Goal: Task Accomplishment & Management: Use online tool/utility

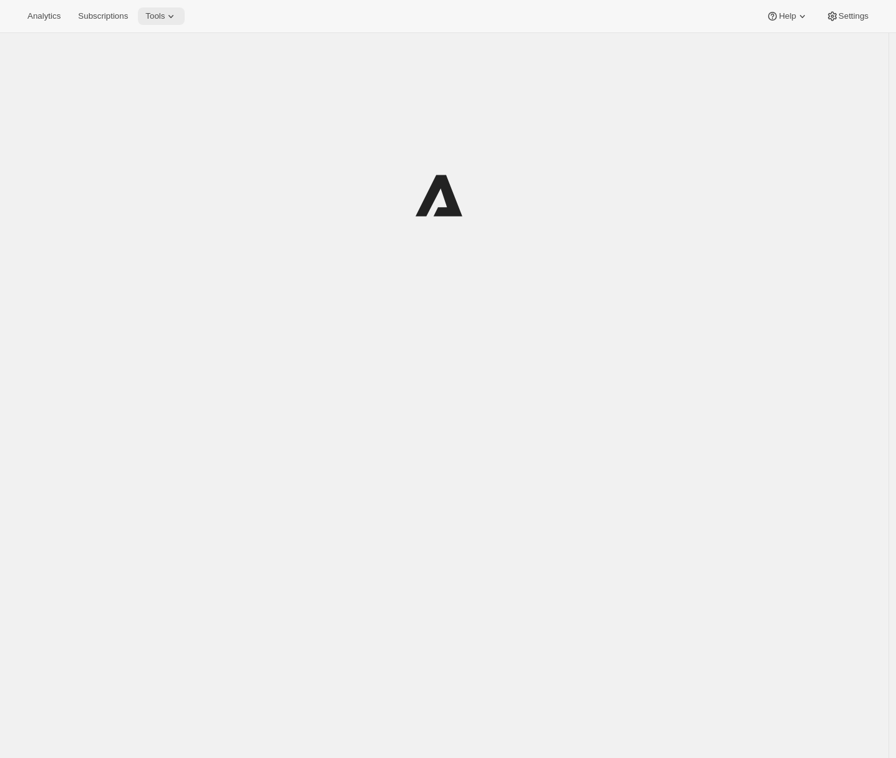
click at [163, 15] on span "Tools" at bounding box center [154, 16] width 19 height 10
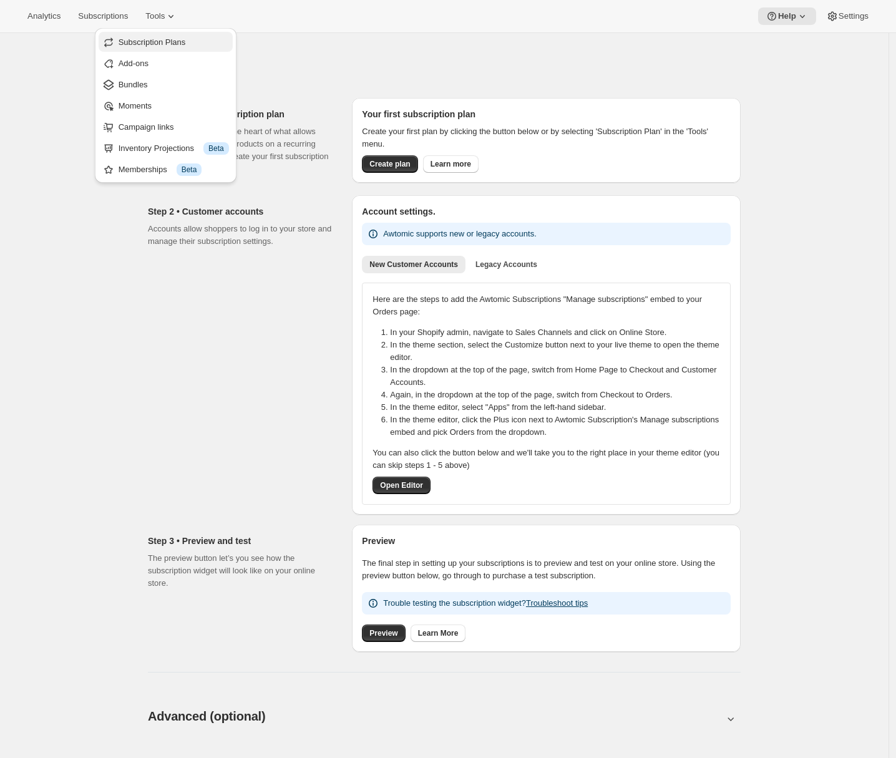
click at [168, 44] on span "Subscription Plans" at bounding box center [152, 41] width 67 height 9
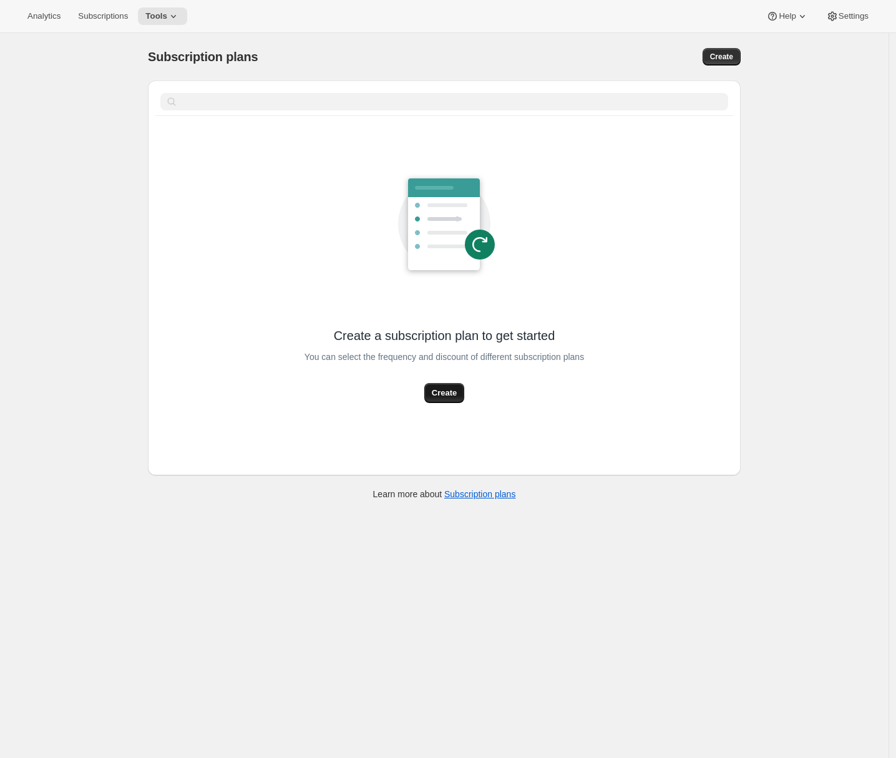
click at [446, 395] on span "Create" at bounding box center [444, 393] width 25 height 12
select select "WEEK"
select select "MONTH"
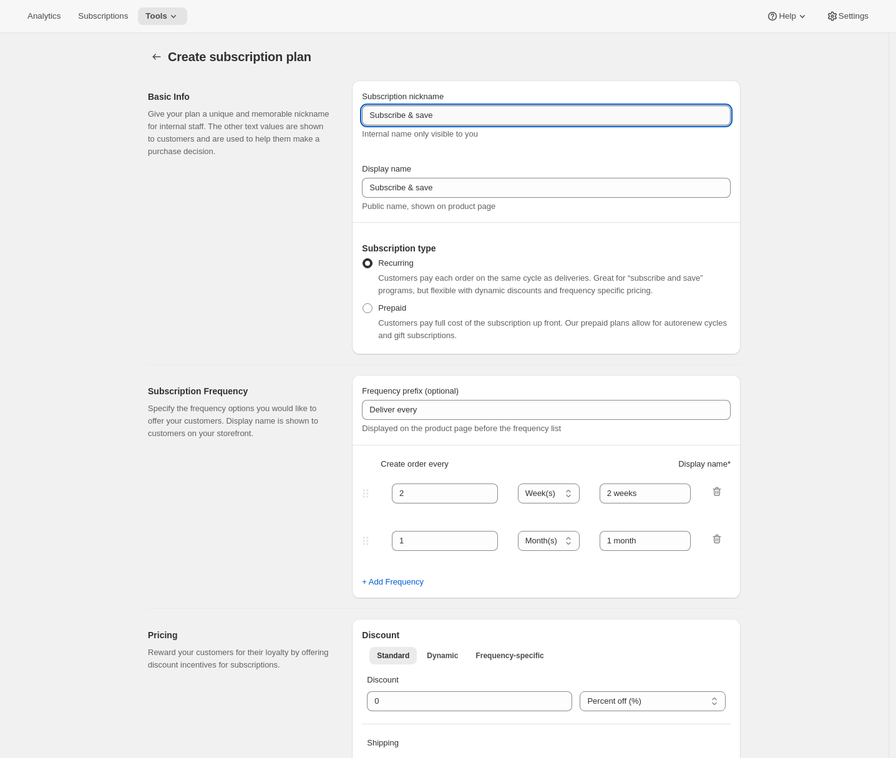
click at [448, 118] on input "Subscribe & save" at bounding box center [546, 115] width 369 height 20
click at [448, 118] on input "Box 1" at bounding box center [546, 115] width 369 height 20
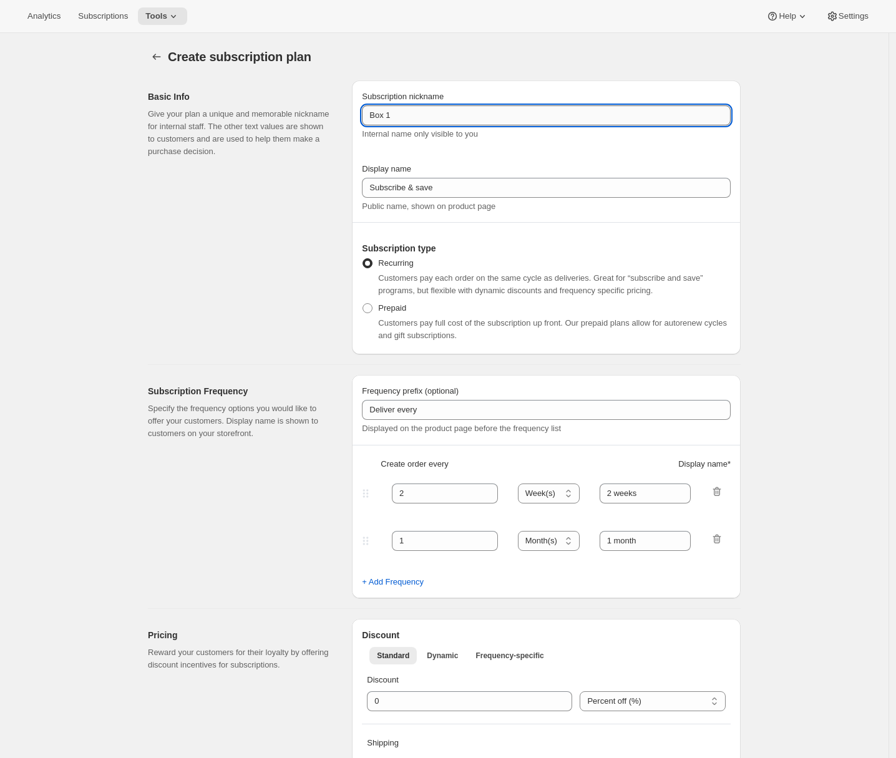
click at [448, 118] on input "Box 1" at bounding box center [546, 115] width 369 height 20
type input "Box 1"
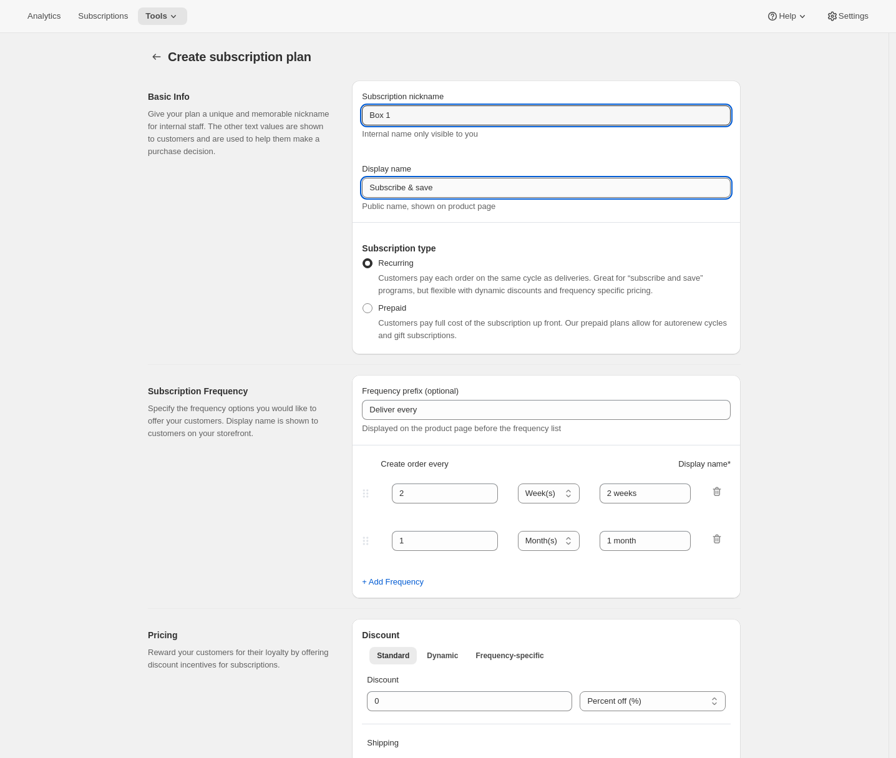
click at [425, 188] on input "Subscribe & save" at bounding box center [546, 188] width 369 height 20
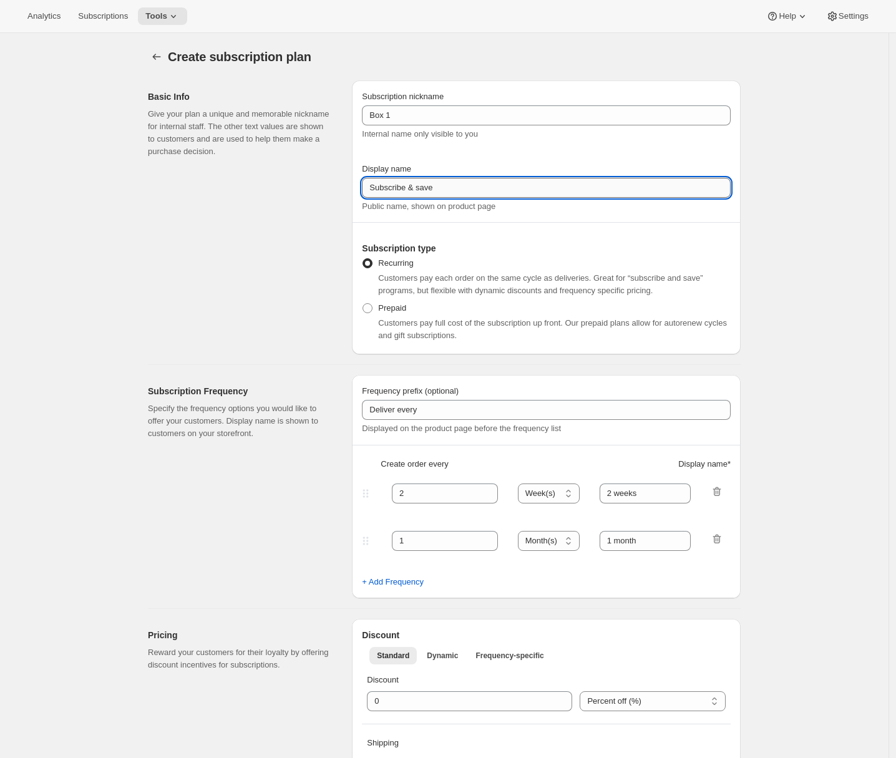
click at [425, 188] on input "Subscribe & save" at bounding box center [546, 188] width 369 height 20
paste input "Box 1"
type input "Box 1"
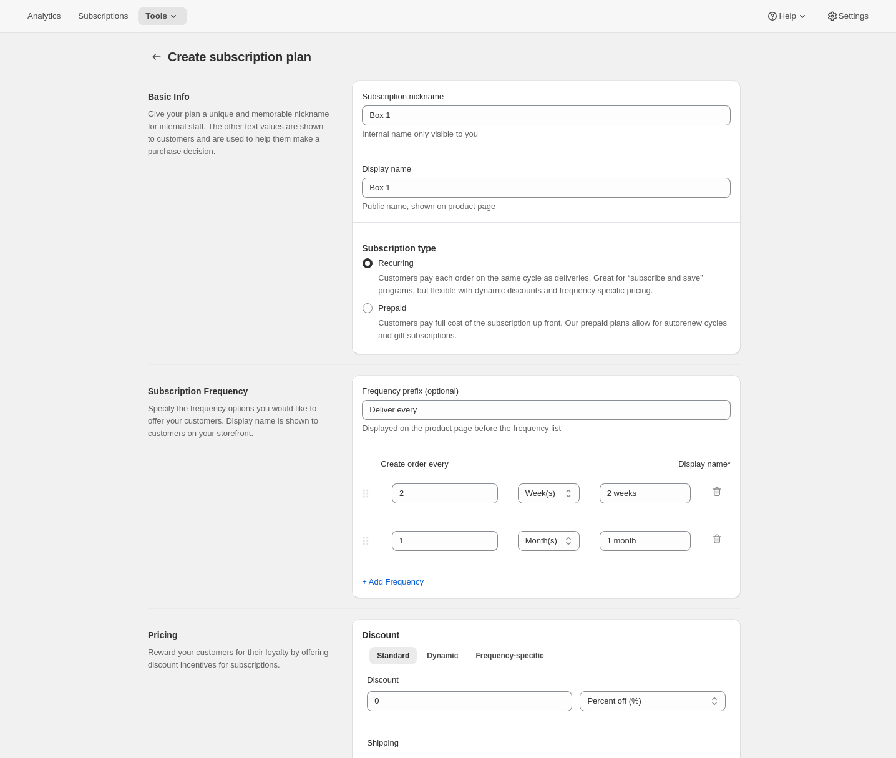
click at [299, 342] on div "Basic Info Give your plan a unique and memorable nickname for internal staff. T…" at bounding box center [245, 217] width 194 height 274
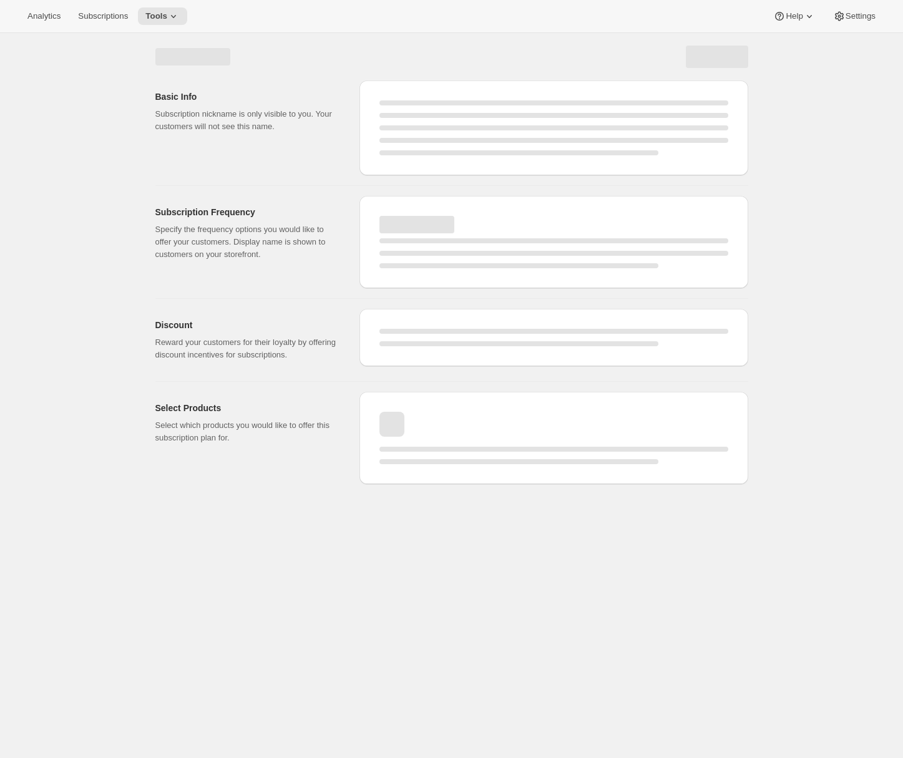
select select "WEEK"
select select "MONTH"
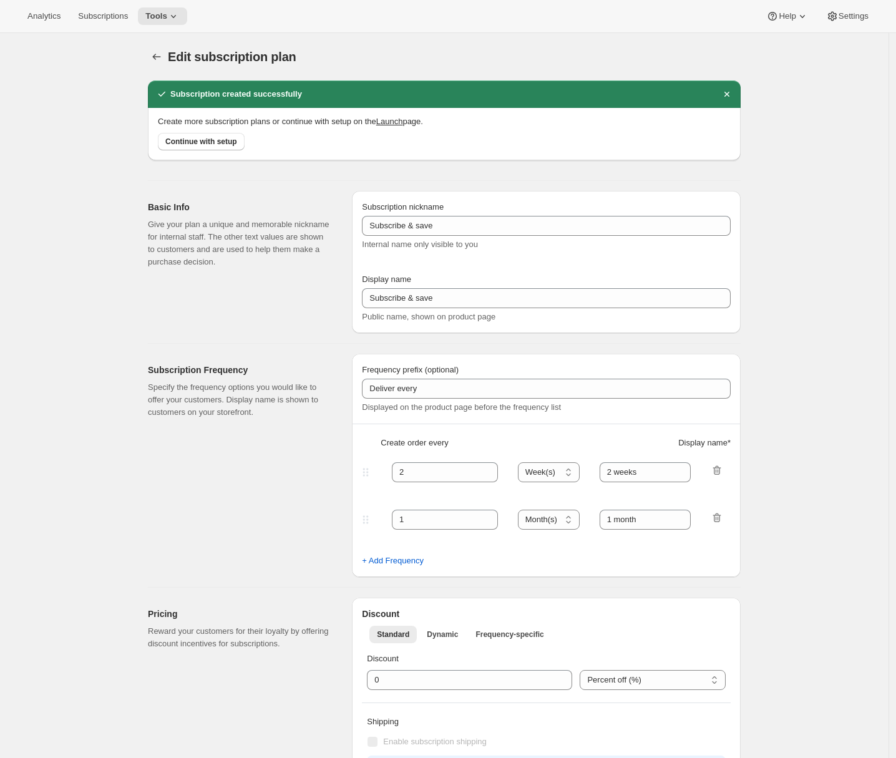
type input "Box 1"
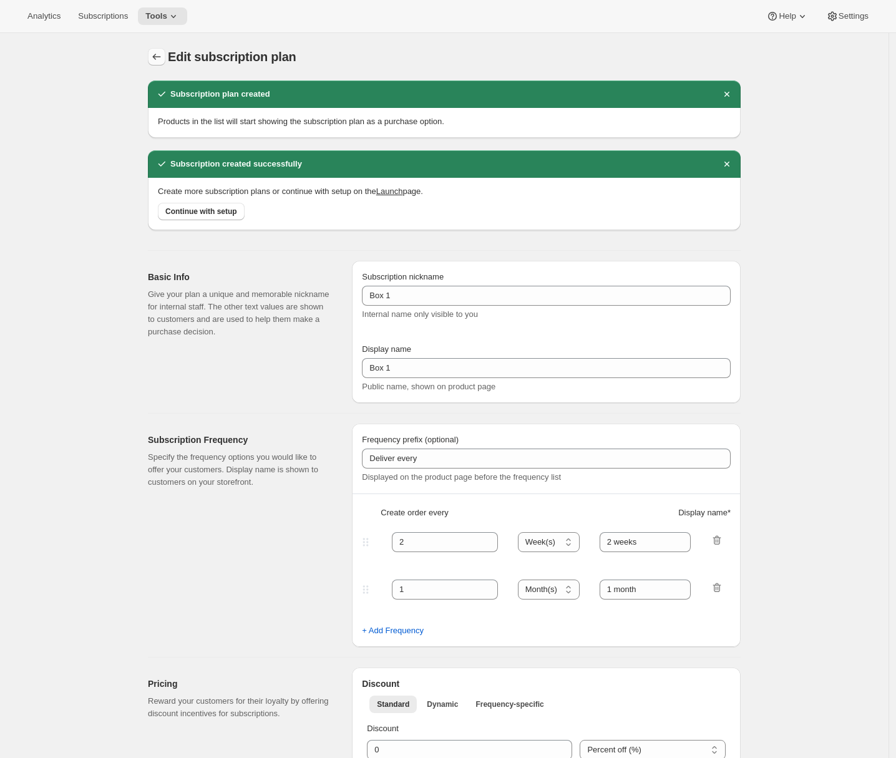
click at [158, 52] on icon "Subscription plans" at bounding box center [156, 57] width 12 height 12
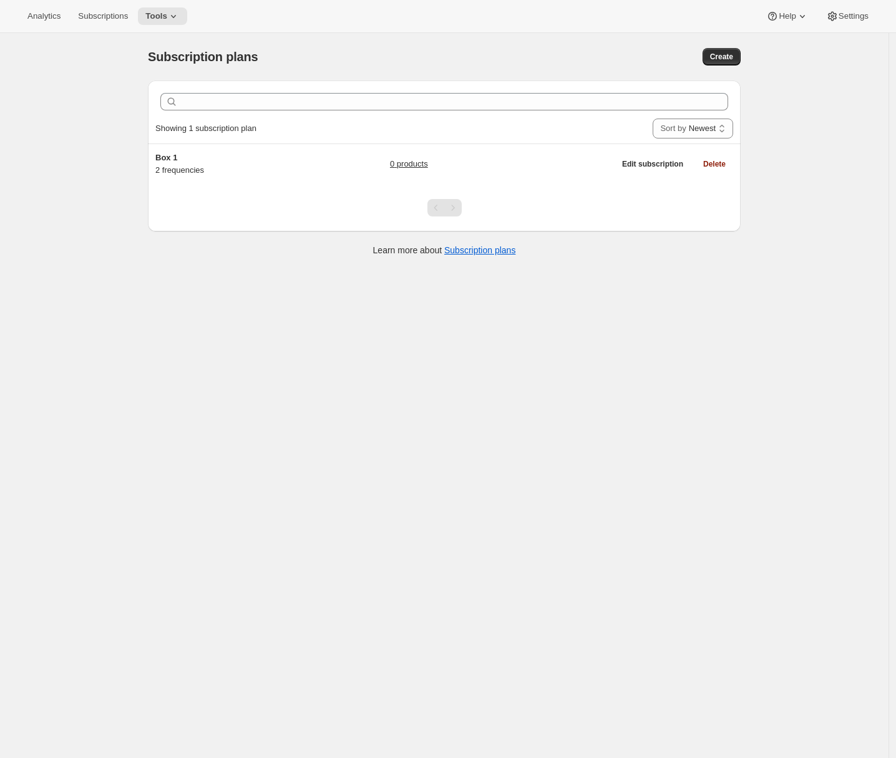
click at [723, 67] on div "Subscription plans. This page is ready Subscription plans Create" at bounding box center [444, 56] width 593 height 47
click at [729, 59] on span "Create" at bounding box center [721, 57] width 23 height 10
select select "WEEK"
select select "MONTH"
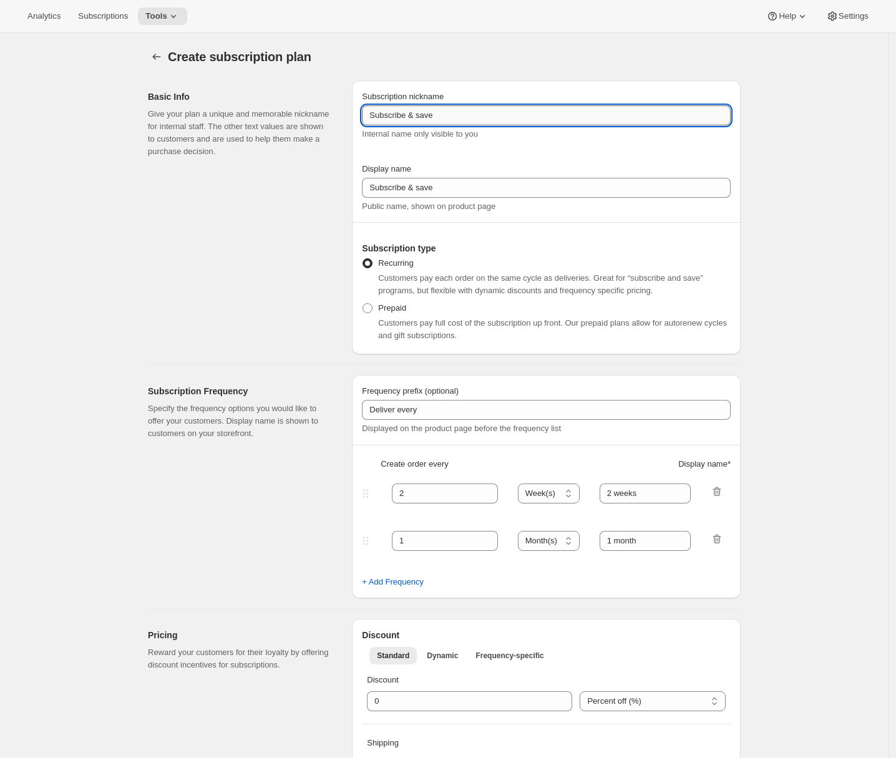
click at [395, 122] on input "Subscribe & save" at bounding box center [546, 115] width 369 height 20
type input "Box 2"
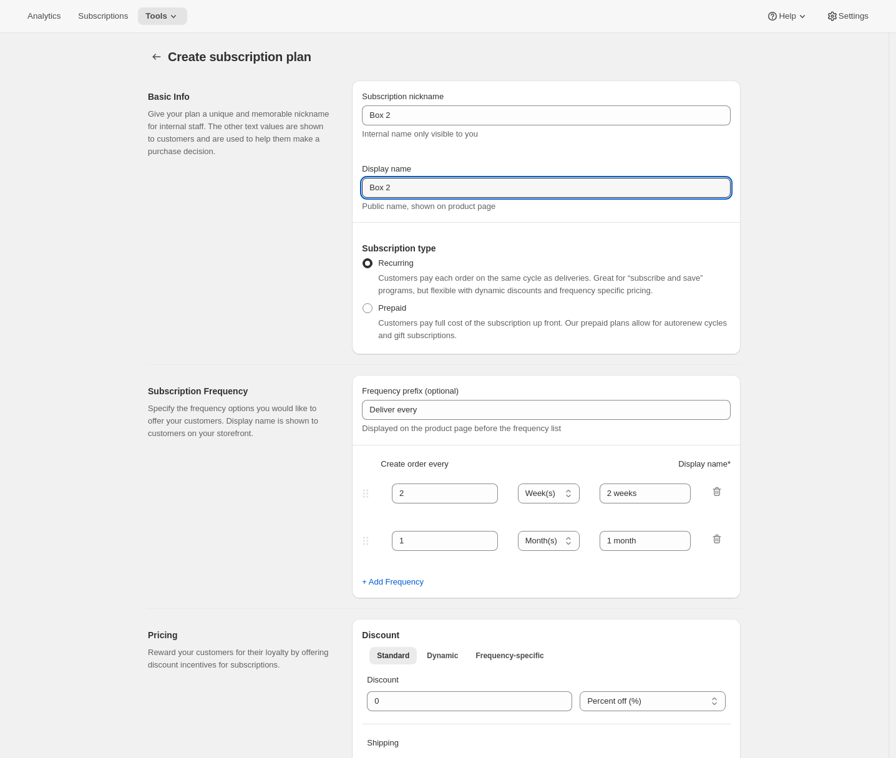
type input "Box 2"
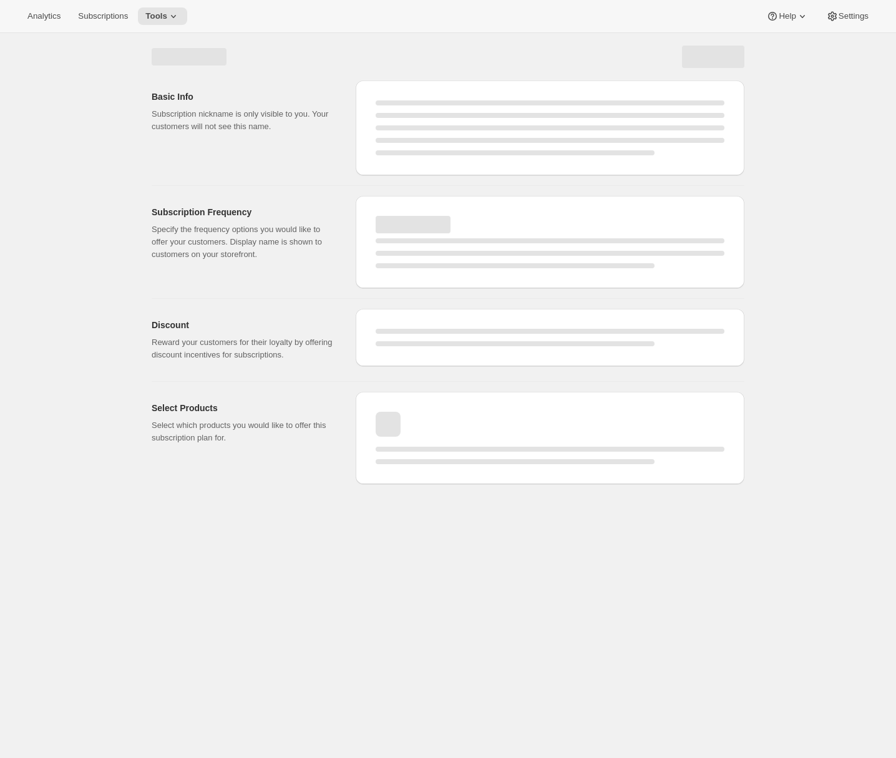
select select "WEEK"
select select "MONTH"
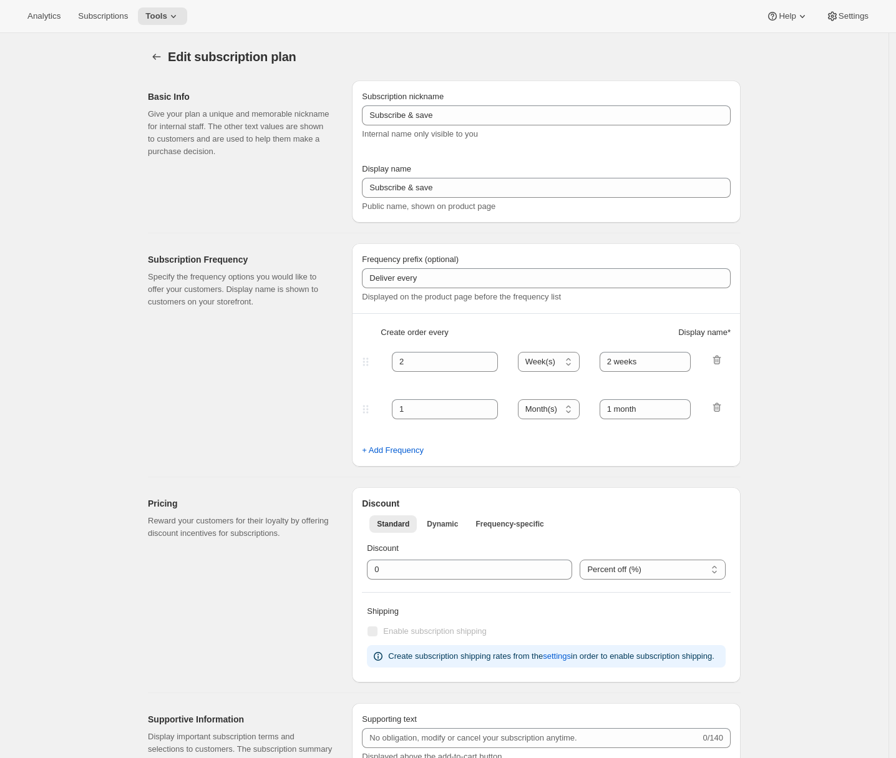
type input "Box 2"
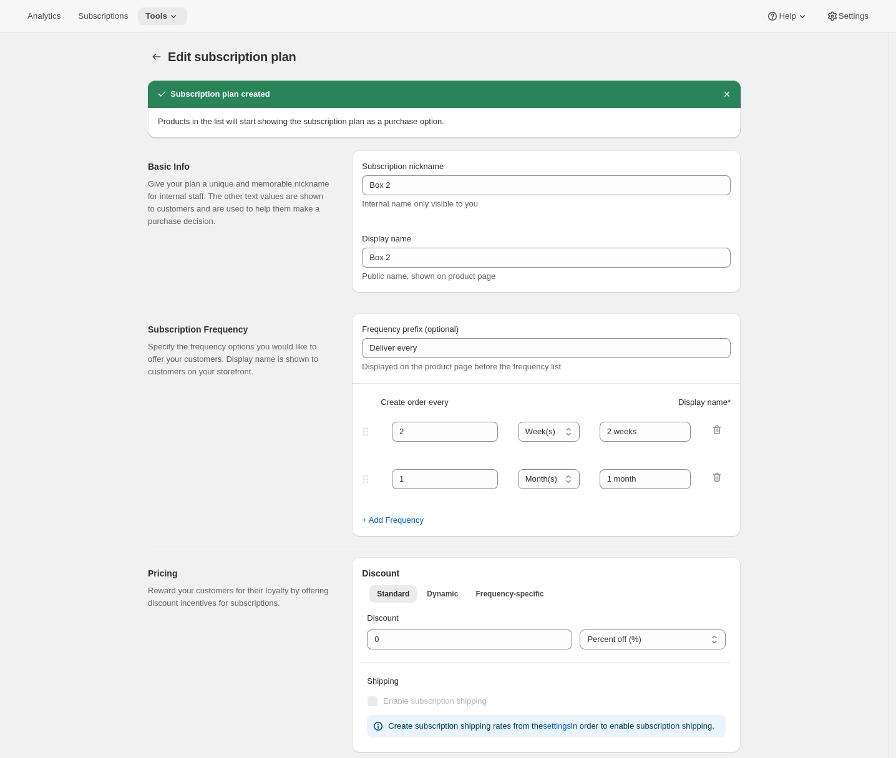
click at [180, 13] on icon at bounding box center [173, 16] width 12 height 12
